Goal: Understand process/instructions

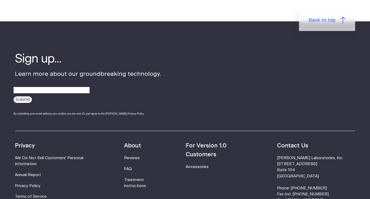
scroll to position [747, 0]
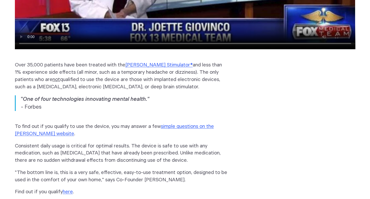
scroll to position [679, 0]
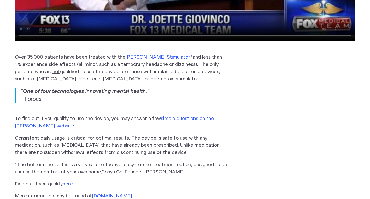
click at [130, 194] on link "www.FisherWallace.com" at bounding box center [112, 196] width 40 height 5
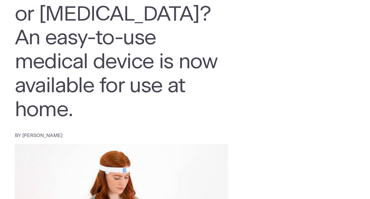
scroll to position [0, 0]
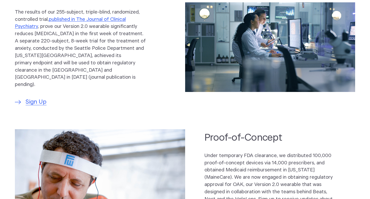
scroll to position [209, 0]
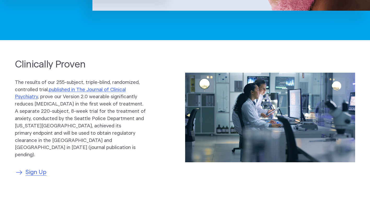
click at [42, 169] on span "Sign Up" at bounding box center [36, 173] width 21 height 9
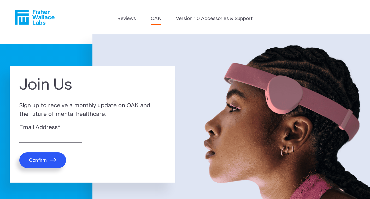
click at [158, 20] on link "OAK" at bounding box center [156, 18] width 10 height 7
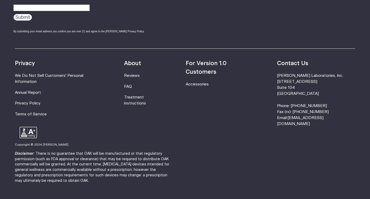
scroll to position [933, 0]
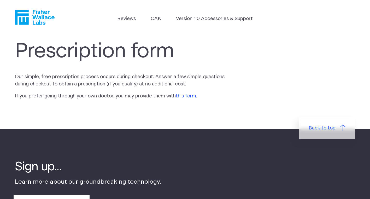
click at [189, 97] on link "this form" at bounding box center [186, 96] width 20 height 5
